Goal: Information Seeking & Learning: Learn about a topic

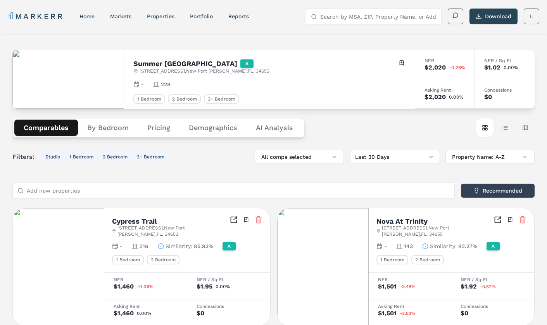
scroll to position [111, 0]
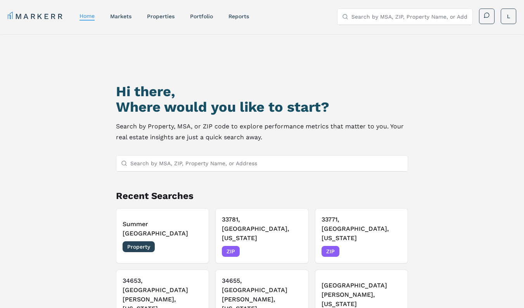
click at [168, 166] on input "Search by MSA, ZIP, Property Name, or Address" at bounding box center [266, 164] width 273 height 16
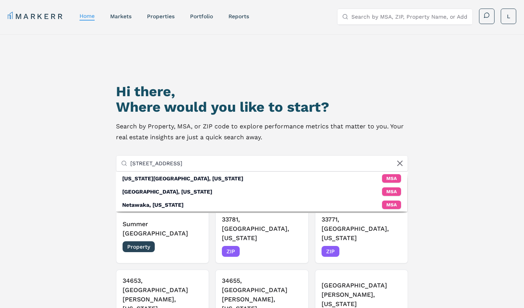
drag, startPoint x: 194, startPoint y: 164, endPoint x: 45, endPoint y: 129, distance: 152.5
click at [45, 129] on div "Hi there, Where would you like to start? Search by Property, MSA, or ZIP code t…" at bounding box center [262, 194] width 524 height 320
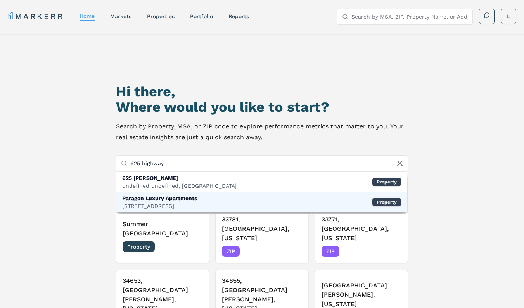
type input "625 highway"
click at [138, 210] on div "Paragon Luxury Apartments 625 Highway 29 N, Athens-Clarke County Property" at bounding box center [262, 202] width 292 height 20
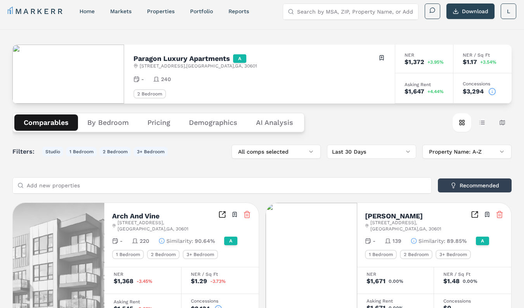
scroll to position [7, 0]
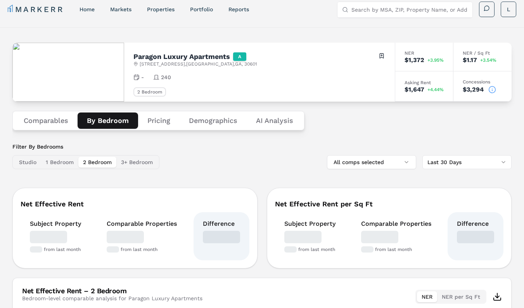
click at [100, 119] on button "By Bedroom" at bounding box center [108, 120] width 61 height 16
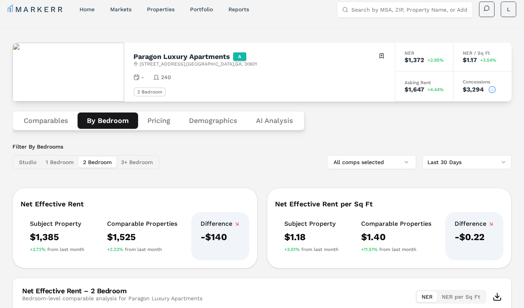
click at [154, 119] on button "Pricing" at bounding box center [159, 120] width 42 height 16
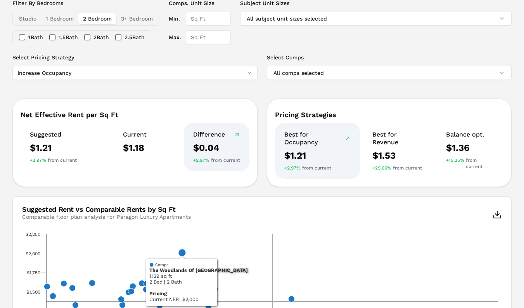
scroll to position [0, 0]
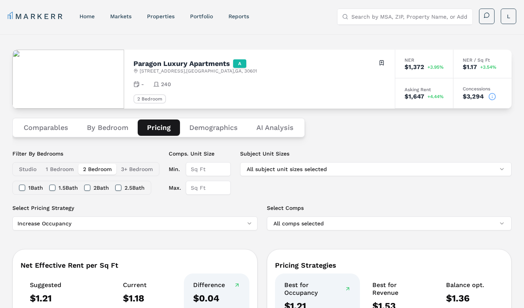
click at [399, 17] on input "Search by MSA, ZIP, Property Name, or Address" at bounding box center [409, 17] width 116 height 16
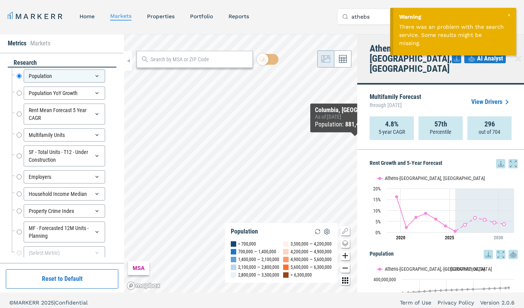
type input "athebs"
click at [508, 10] on div "Warning There was an problem with the search service. Some results might be mis…" at bounding box center [454, 32] width 123 height 48
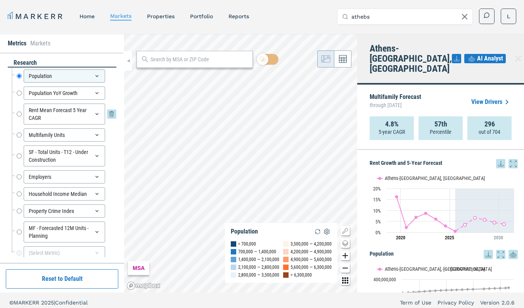
click at [18, 114] on input "Rent Mean Forecast 5 Year CAGR" at bounding box center [19, 114] width 5 height 21
radio input "false"
radio input "true"
